Goal: Navigation & Orientation: Find specific page/section

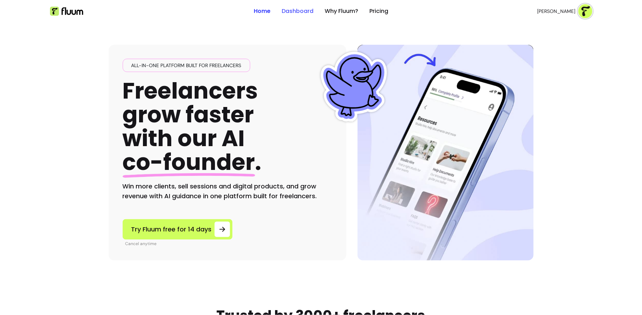
click at [305, 9] on link "Dashboard" at bounding box center [298, 11] width 32 height 8
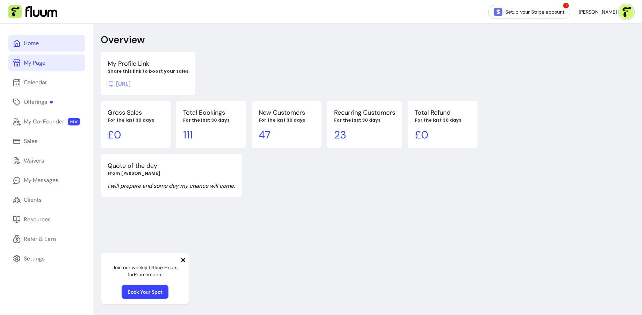
click at [32, 65] on div "My Page" at bounding box center [35, 63] width 22 height 8
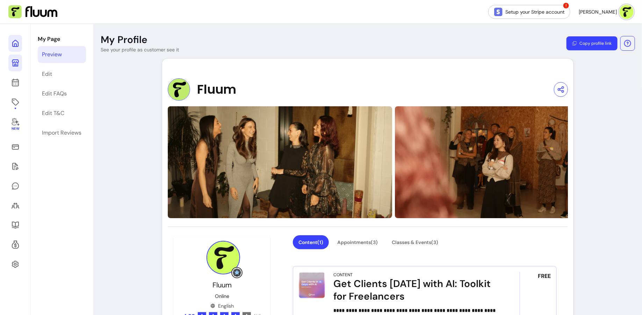
click at [11, 37] on link at bounding box center [15, 43] width 14 height 17
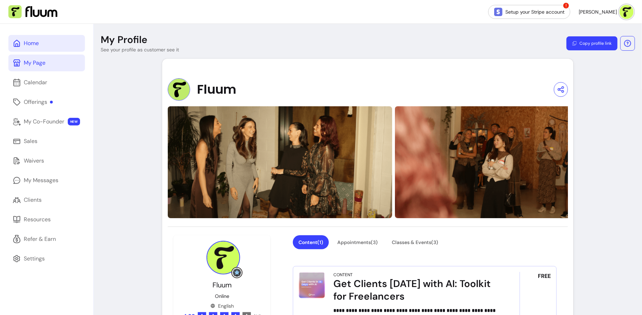
click at [34, 41] on div "Home" at bounding box center [31, 43] width 15 height 8
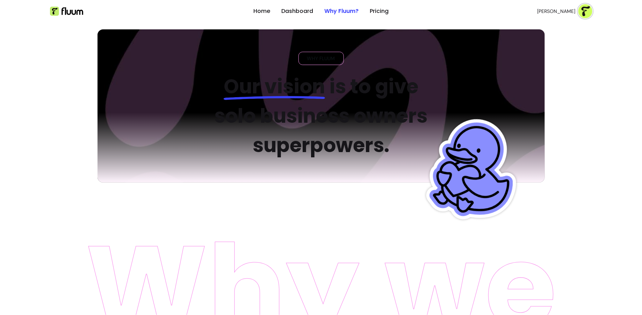
click at [102, 34] on img at bounding box center [322, 105] width 448 height 153
click at [301, 10] on link "Dashboard" at bounding box center [297, 11] width 32 height 8
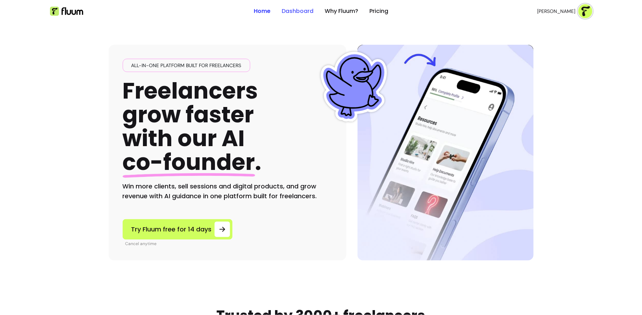
click at [306, 12] on link "Dashboard" at bounding box center [298, 11] width 32 height 8
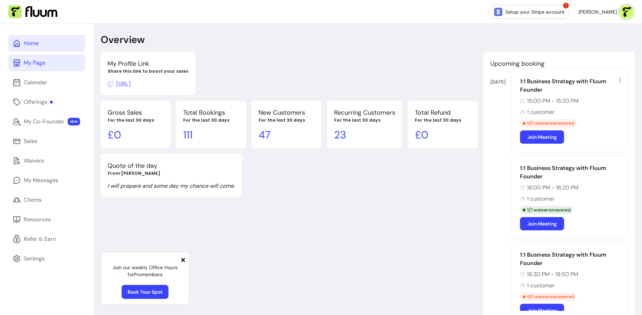
click at [57, 60] on link "My Page" at bounding box center [46, 63] width 77 height 17
